Goal: Find specific page/section: Find specific page/section

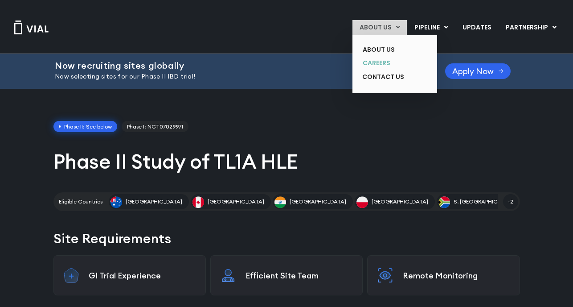
click at [366, 63] on link "CAREERS" at bounding box center [388, 63] width 65 height 14
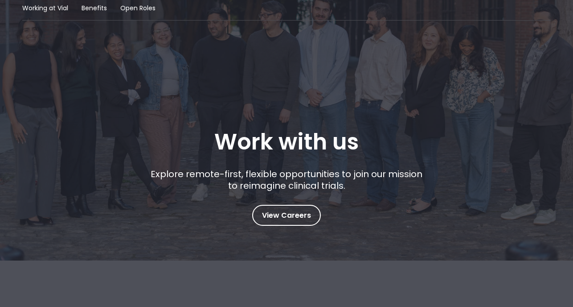
scroll to position [53, 0]
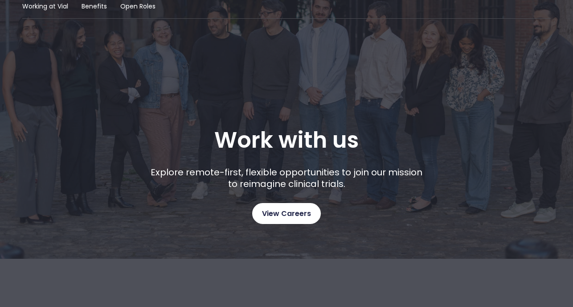
click at [286, 209] on span "View Careers" at bounding box center [286, 214] width 49 height 12
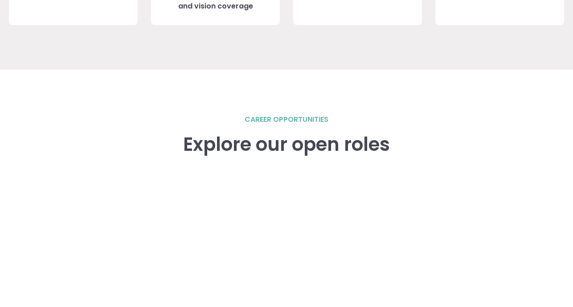
scroll to position [1234, 0]
